Goal: Communication & Community: Answer question/provide support

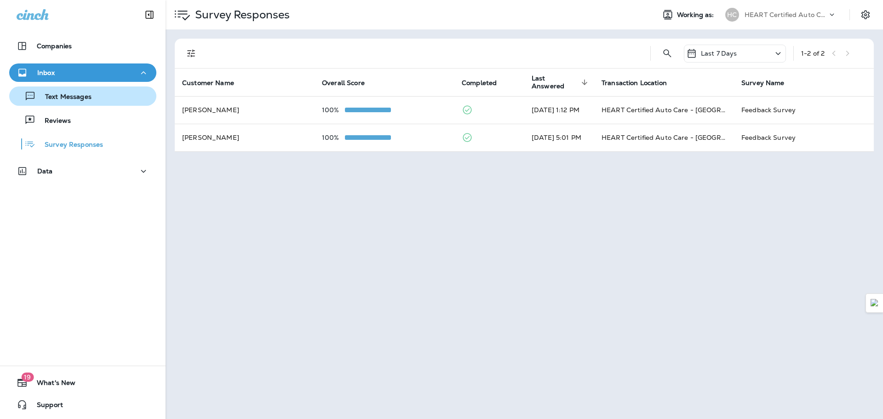
click at [80, 91] on div "Text Messages" at bounding box center [52, 96] width 79 height 14
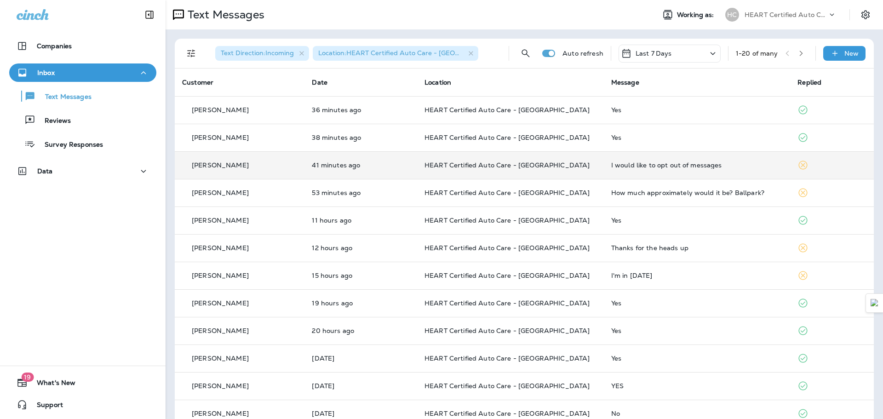
click at [591, 164] on p "HEART Certified Auto Care - [GEOGRAPHIC_DATA]" at bounding box center [511, 164] width 172 height 7
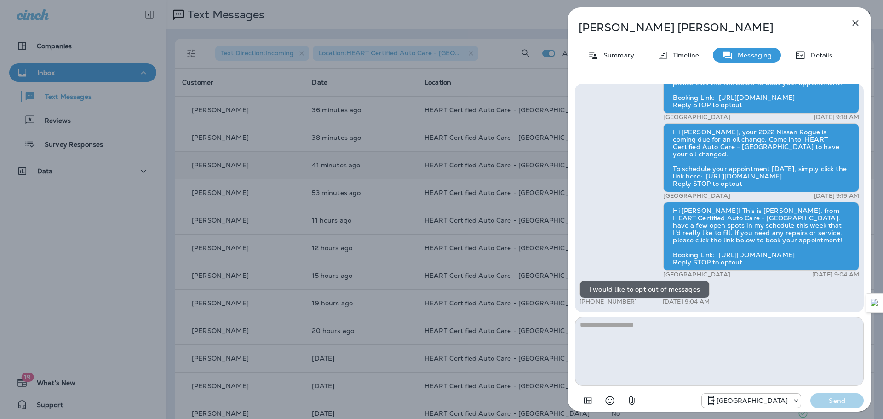
click at [854, 24] on icon "button" at bounding box center [855, 22] width 11 height 11
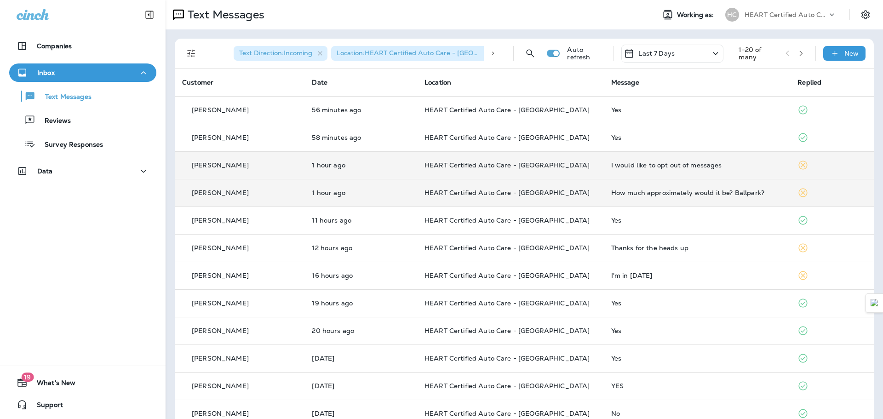
click at [664, 200] on td "How much approximately would it be? Ballpark?" at bounding box center [697, 193] width 187 height 28
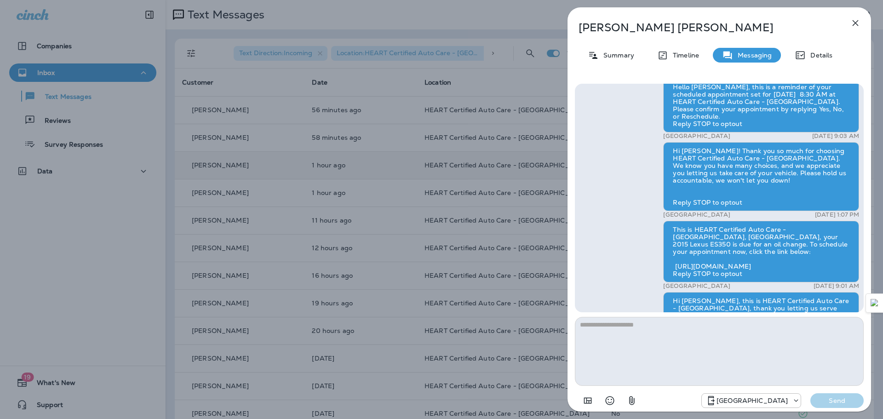
scroll to position [-644, 0]
click at [851, 21] on icon "button" at bounding box center [855, 22] width 11 height 11
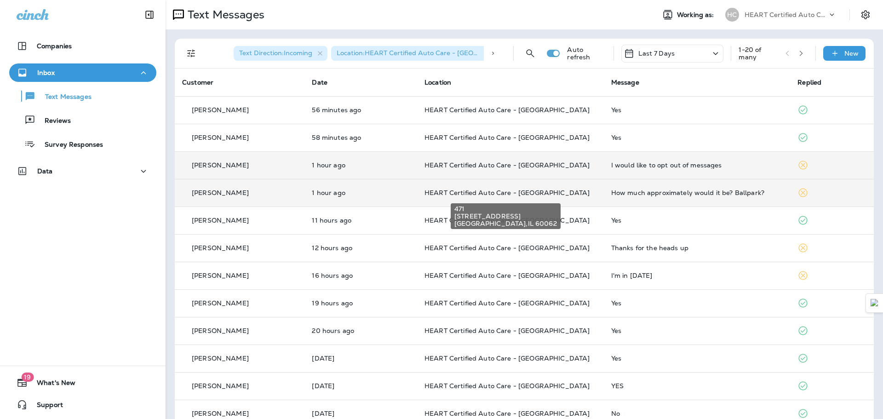
click at [529, 192] on span "HEART Certified Auto Care - [GEOGRAPHIC_DATA]" at bounding box center [507, 193] width 165 height 8
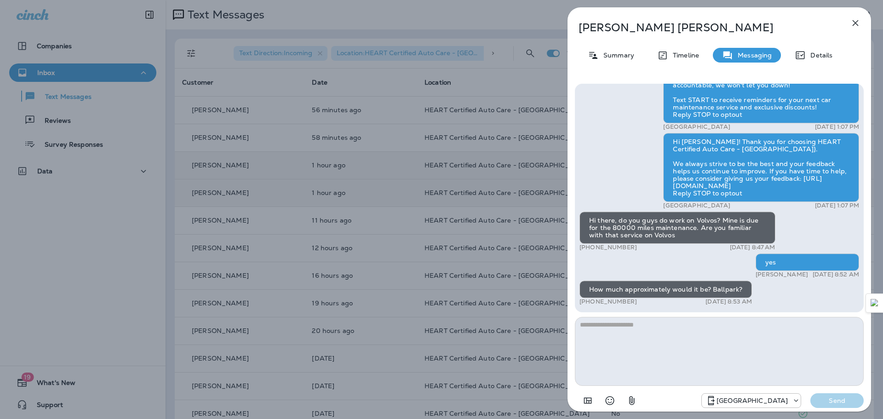
click at [692, 352] on textarea at bounding box center [719, 351] width 289 height 69
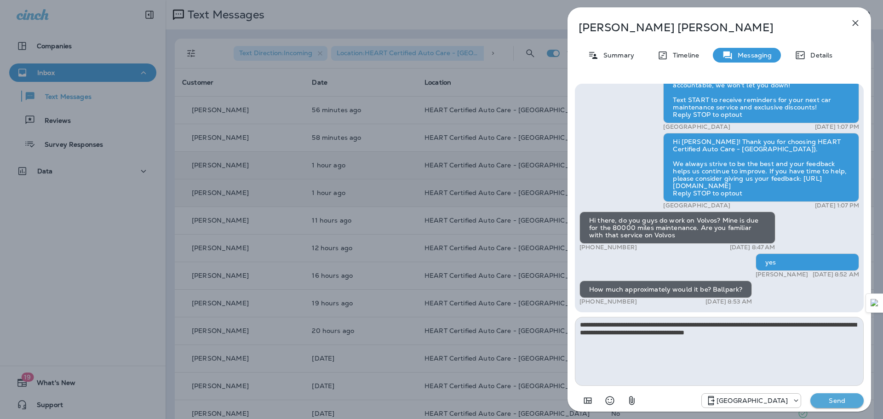
type textarea "**********"
click at [823, 402] on p "Send" at bounding box center [837, 401] width 39 height 8
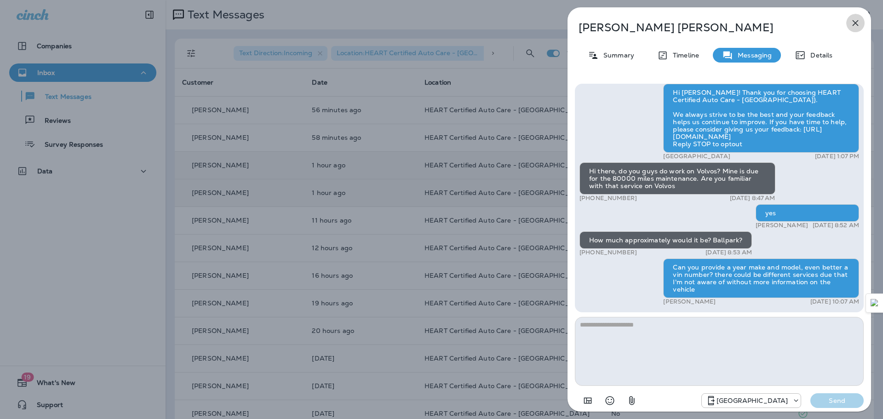
click at [857, 20] on icon "button" at bounding box center [855, 22] width 11 height 11
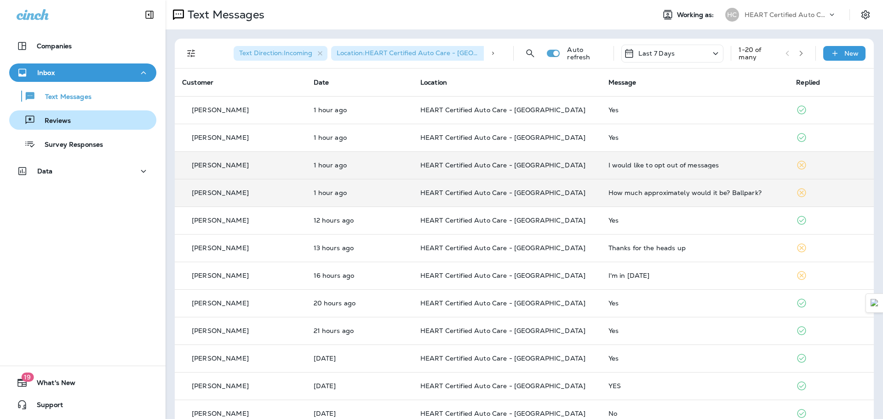
click at [65, 115] on div "Reviews" at bounding box center [42, 120] width 58 height 14
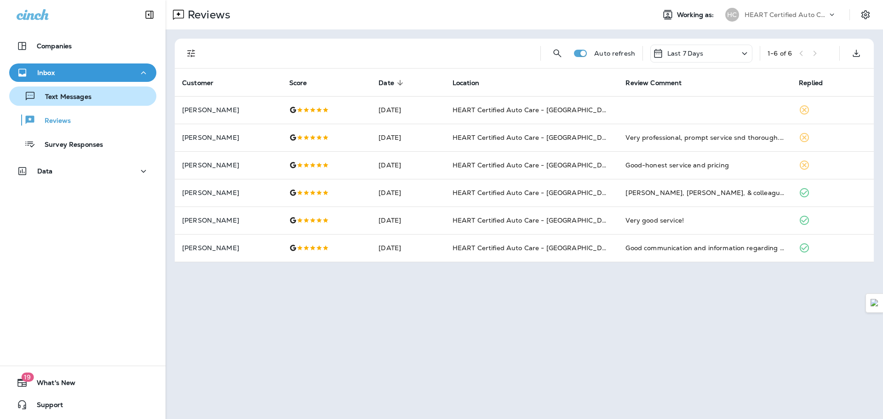
click at [85, 95] on p "Text Messages" at bounding box center [64, 97] width 56 height 9
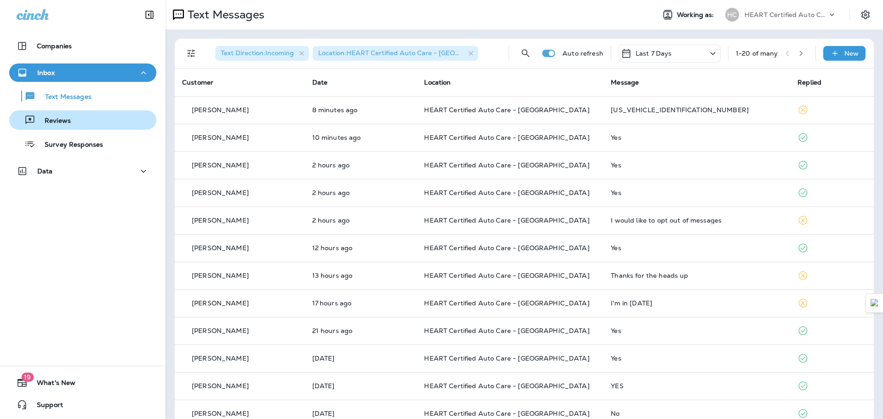
click at [63, 123] on p "Reviews" at bounding box center [52, 121] width 35 height 9
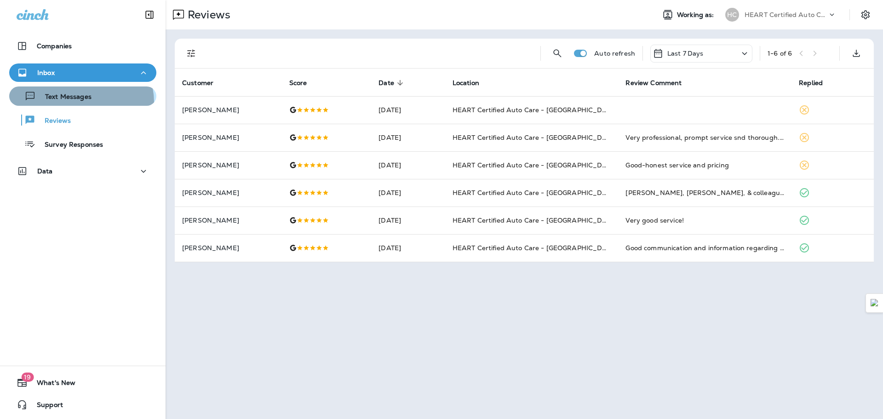
click at [78, 103] on div "Text Messages" at bounding box center [52, 96] width 79 height 14
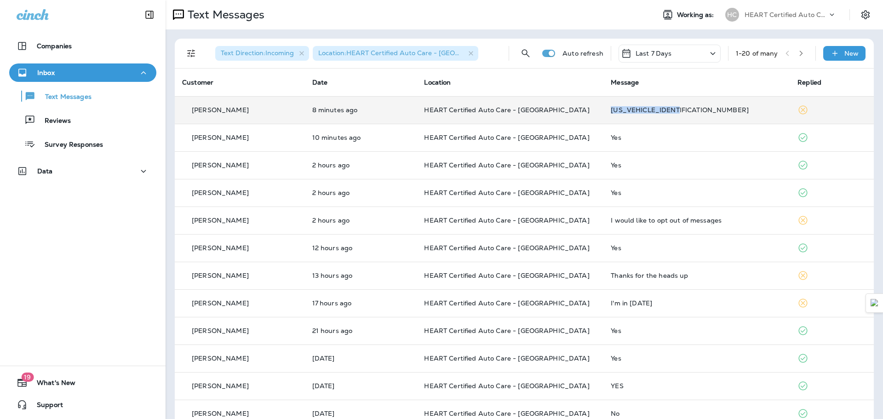
drag, startPoint x: 688, startPoint y: 109, endPoint x: 620, endPoint y: 109, distance: 68.1
click at [620, 109] on div "[US_VEHICLE_IDENTIFICATION_NUMBER]" at bounding box center [697, 109] width 172 height 7
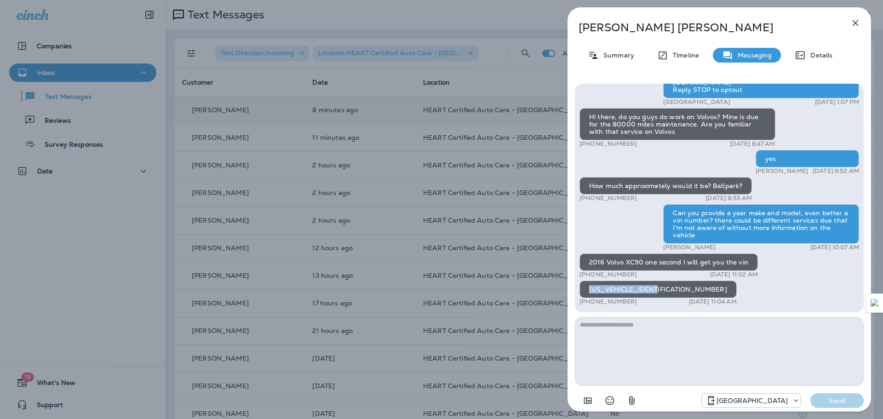
drag, startPoint x: 665, startPoint y: 290, endPoint x: 588, endPoint y: 291, distance: 76.8
click at [588, 291] on div "[US_VEHICLE_IDENTIFICATION_NUMBER]" at bounding box center [658, 289] width 157 height 17
copy div "[US_VEHICLE_IDENTIFICATION_NUMBER]"
click at [857, 21] on icon "button" at bounding box center [855, 22] width 11 height 11
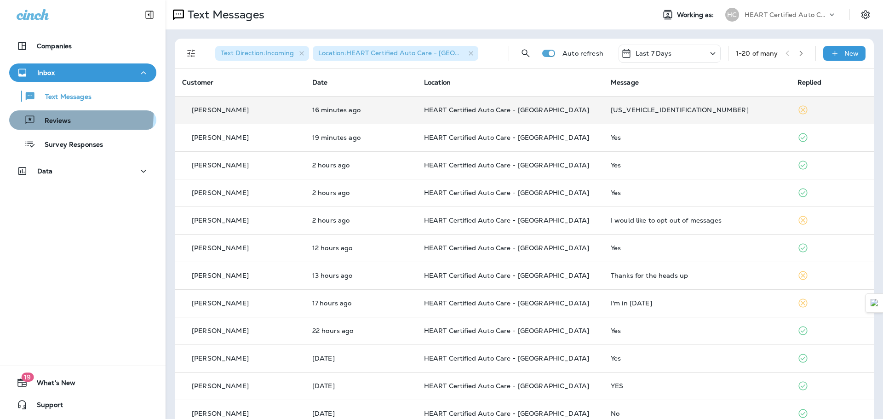
click at [75, 115] on div "Reviews" at bounding box center [83, 120] width 140 height 14
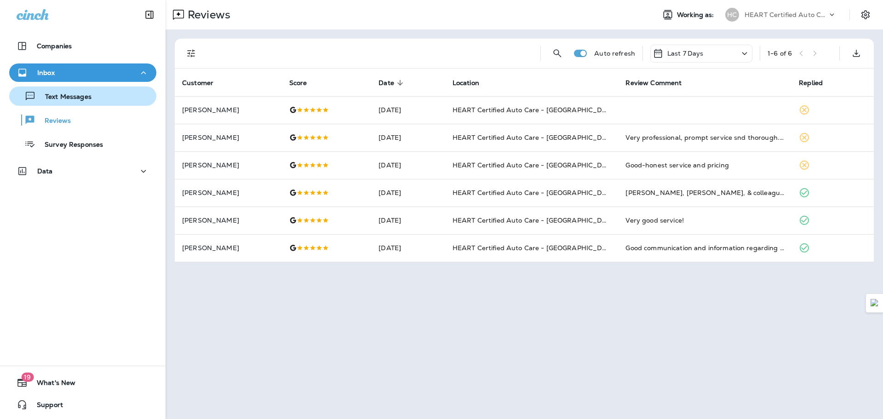
click at [75, 98] on p "Text Messages" at bounding box center [64, 97] width 56 height 9
